Goal: Check status: Check status

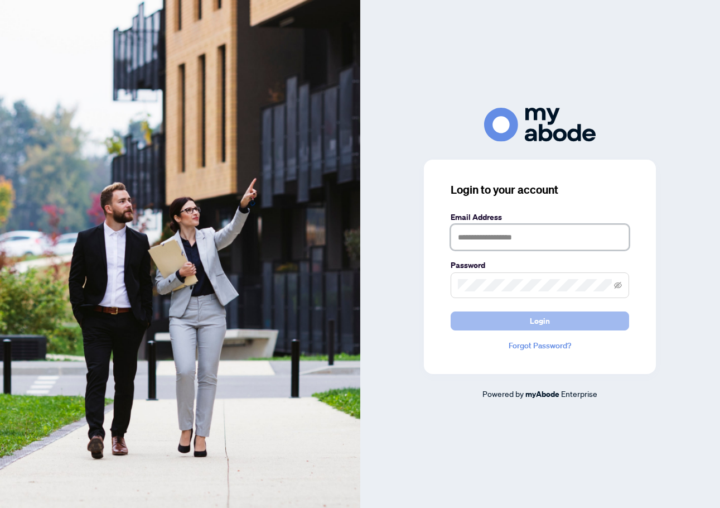
type input "**********"
click at [536, 318] on span "Login" at bounding box center [540, 321] width 20 height 18
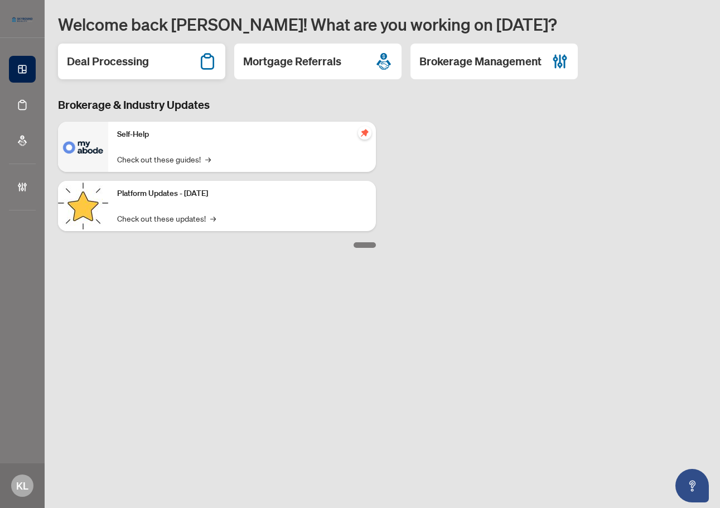
click at [137, 65] on h2 "Deal Processing" at bounding box center [108, 62] width 82 height 16
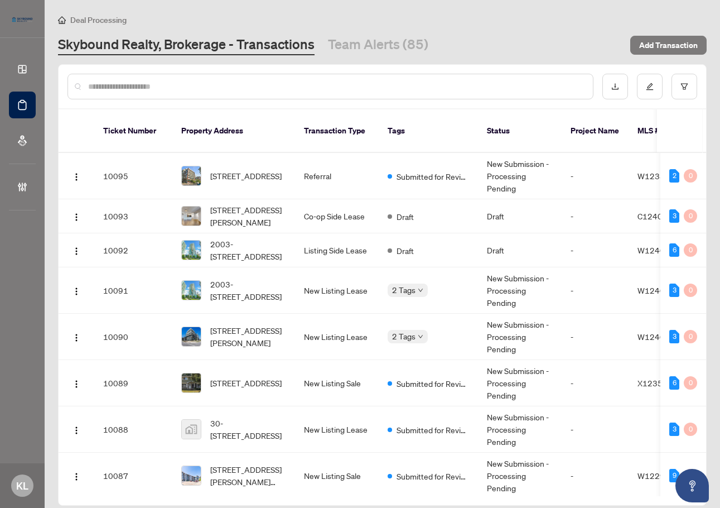
click at [354, 8] on main "Deal Processing Skybound Realty, Brokerage - Transactions Team Alerts (85) Add …" at bounding box center [383, 254] width 676 height 508
click at [217, 15] on div "Deal Processing" at bounding box center [382, 19] width 649 height 13
click at [432, 170] on span "Submitted for Review" at bounding box center [433, 176] width 73 height 12
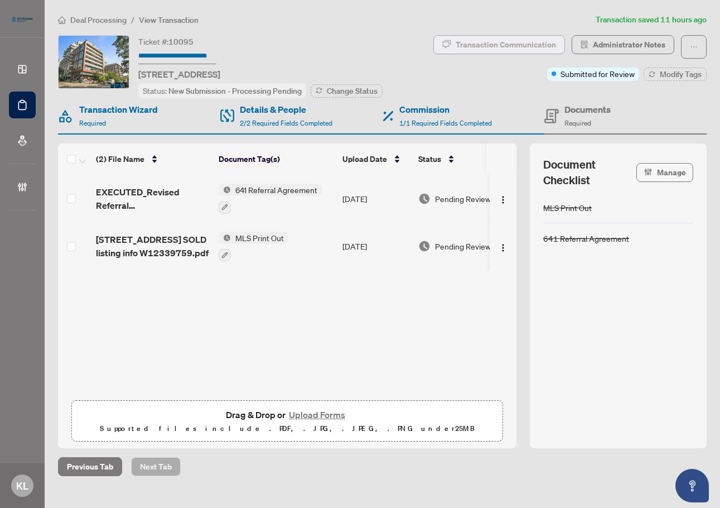
click at [516, 44] on div "Transaction Communication" at bounding box center [506, 45] width 100 height 18
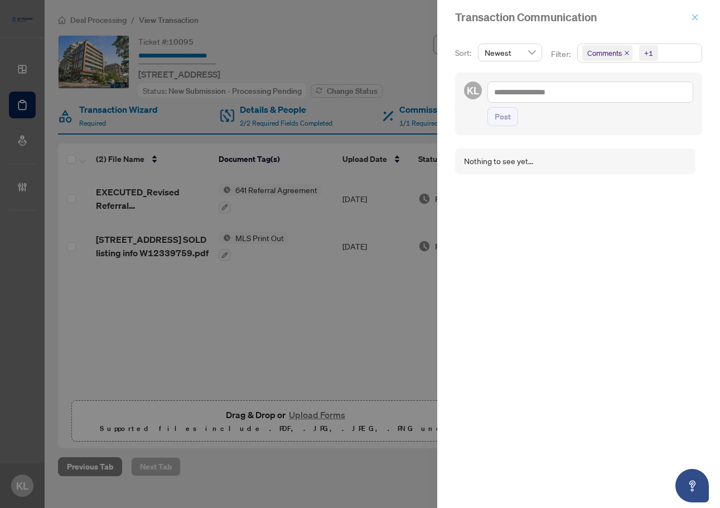
click at [698, 13] on icon "close" at bounding box center [695, 17] width 8 height 8
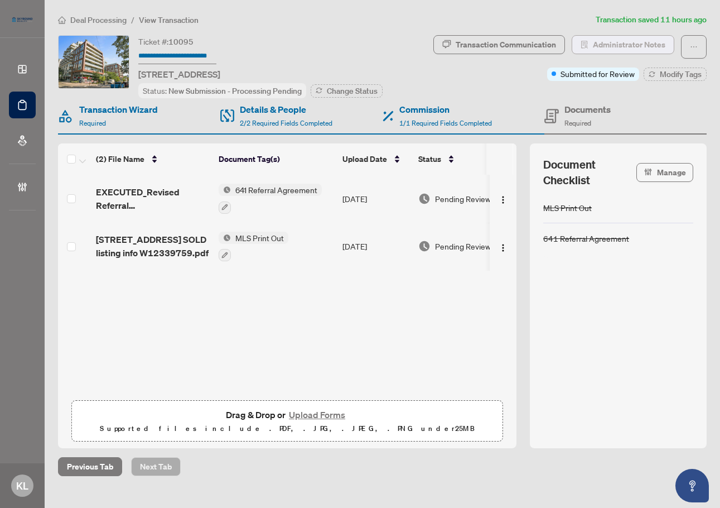
click at [599, 49] on button "Administrator Notes" at bounding box center [623, 44] width 103 height 19
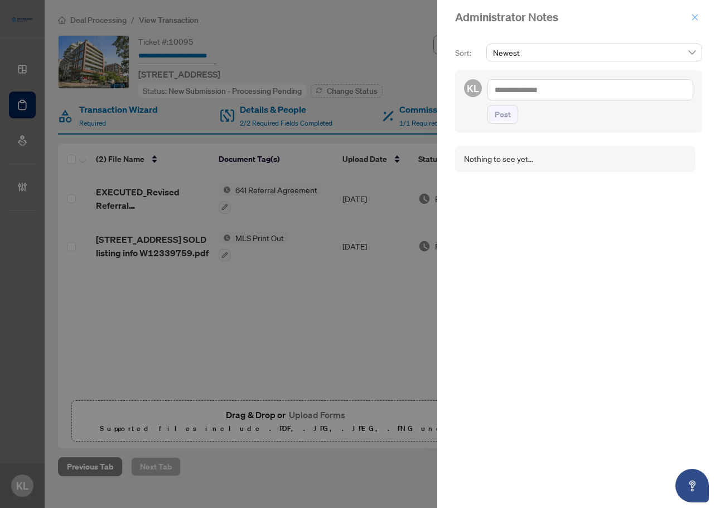
click at [696, 18] on icon "close" at bounding box center [696, 17] width 6 height 6
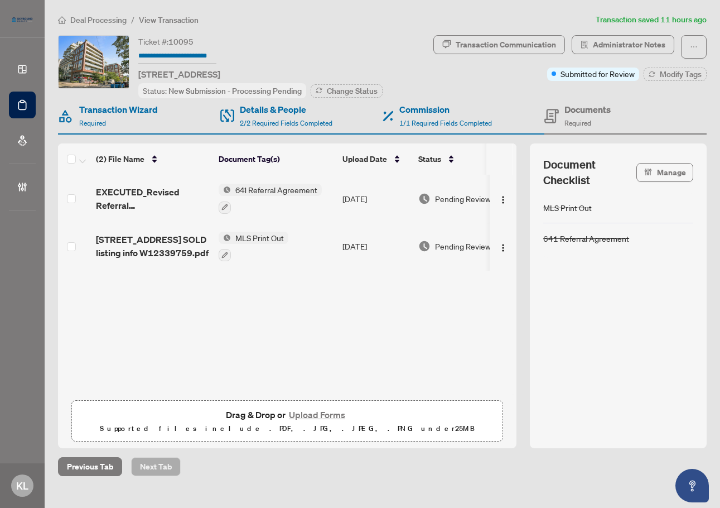
drag, startPoint x: 107, startPoint y: 306, endPoint x: 200, endPoint y: 195, distance: 145.8
click at [107, 306] on div "EXECUTED_Revised Referral Agreement_form641_329-[STREET_ADDRESS] 20 2025.pdf 64…" at bounding box center [287, 285] width 459 height 220
